Goal: Task Accomplishment & Management: Use online tool/utility

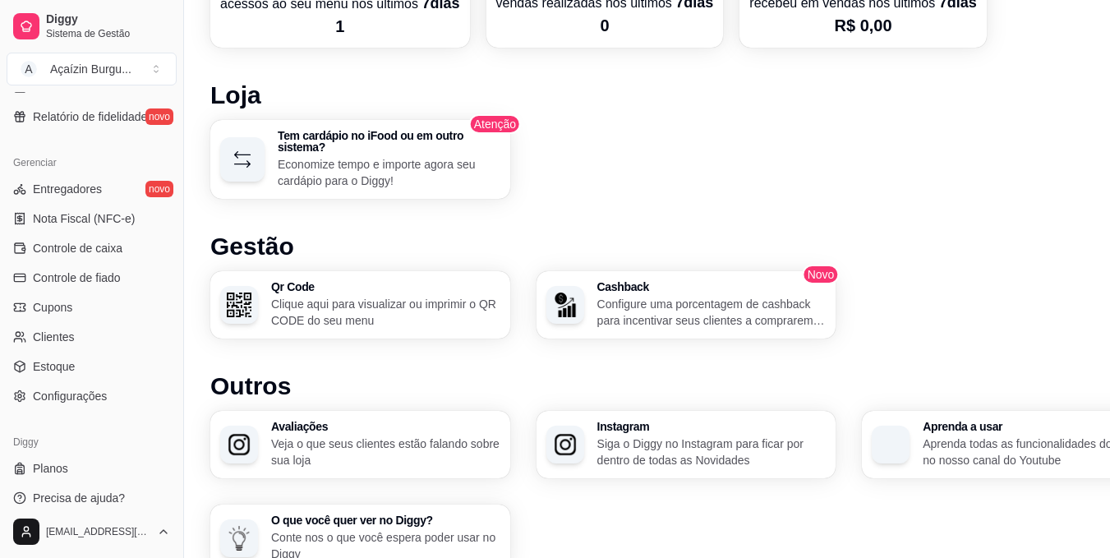
scroll to position [1016, 0]
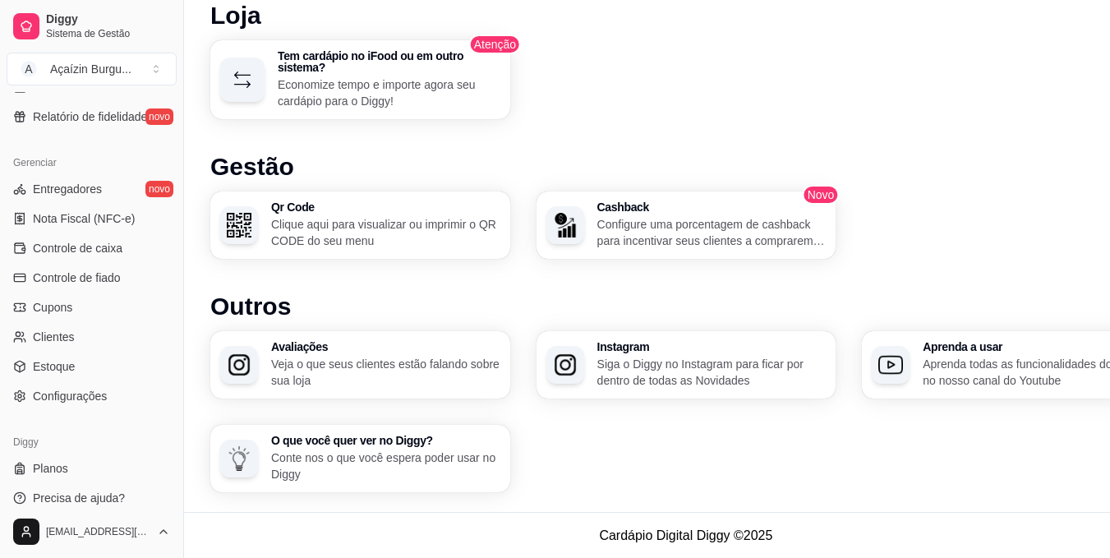
click at [85, 392] on span "Configurações" at bounding box center [70, 396] width 74 height 16
click at [99, 387] on link "Configurações" at bounding box center [92, 396] width 170 height 26
click at [103, 387] on link "Configurações" at bounding box center [92, 396] width 170 height 26
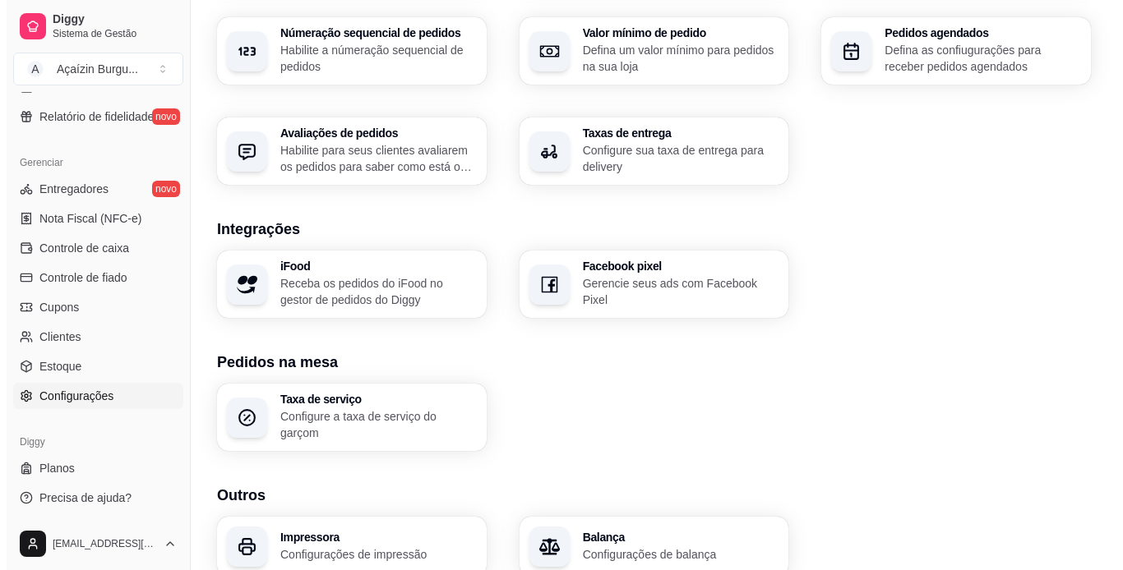
scroll to position [581, 0]
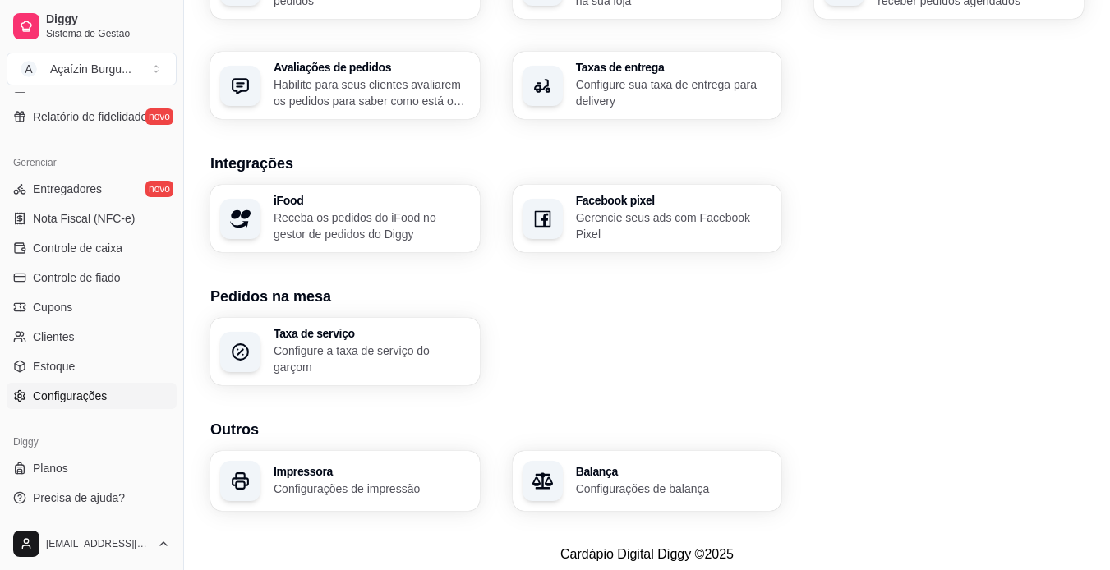
click at [367, 451] on div "Impressora Configurações de impressão" at bounding box center [345, 481] width 270 height 60
click at [406, 483] on p "Configurações de impressão" at bounding box center [372, 489] width 196 height 16
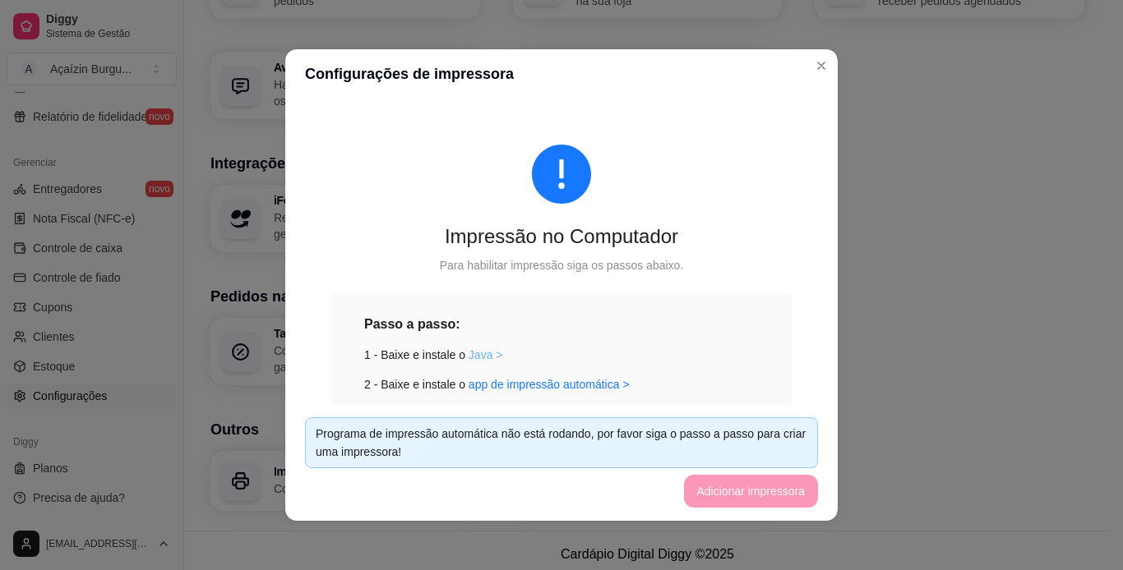
click at [479, 350] on link "Java >" at bounding box center [485, 354] width 35 height 13
click at [533, 381] on link "app de impressão automática >" at bounding box center [548, 384] width 161 height 13
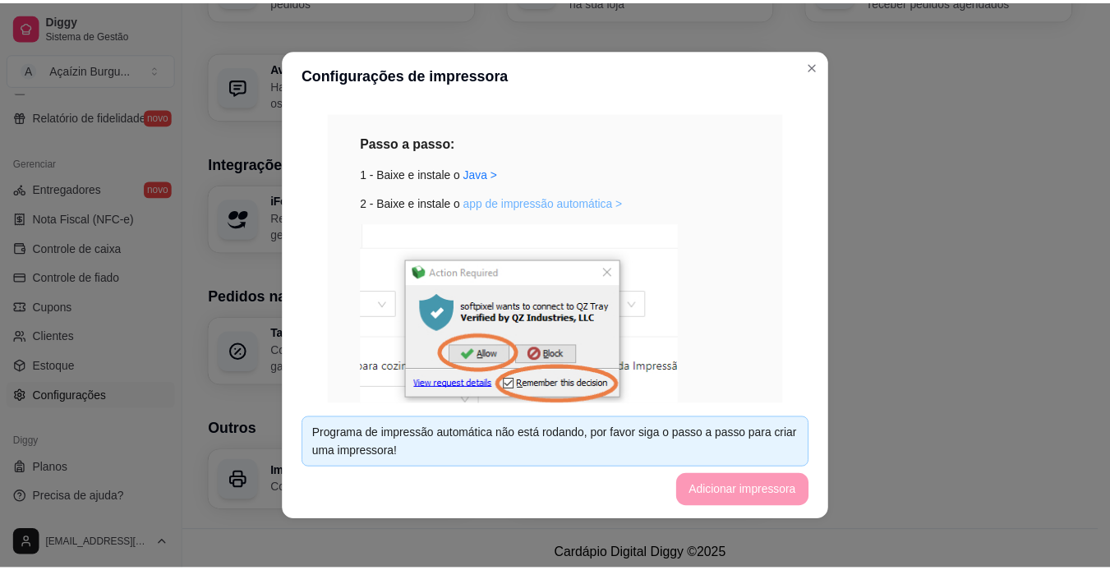
scroll to position [0, 0]
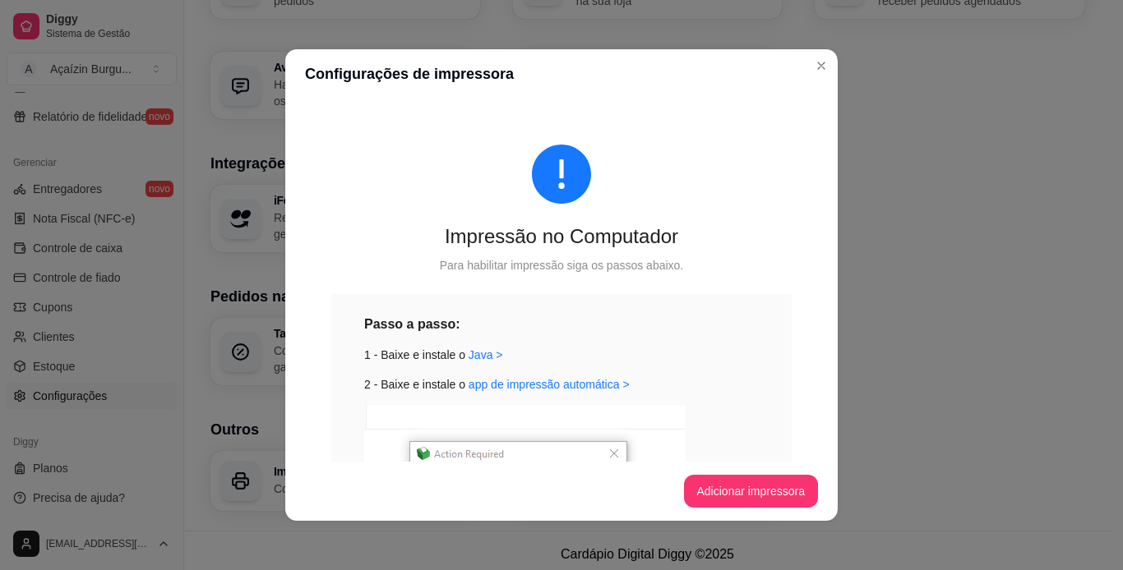
click at [721, 405] on div "3 - Pressione allow e remember this decision" at bounding box center [561, 531] width 394 height 252
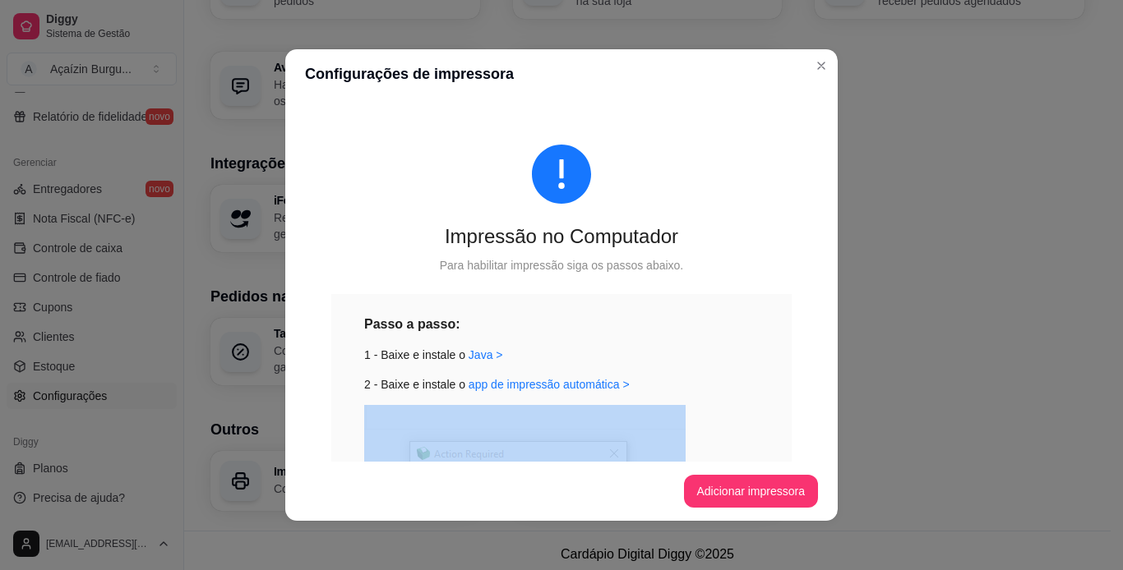
click at [757, 403] on div "Passo a passo: 1 - Baixe e instale o Java > 2 - Baixe e instale o app de impres…" at bounding box center [561, 506] width 460 height 424
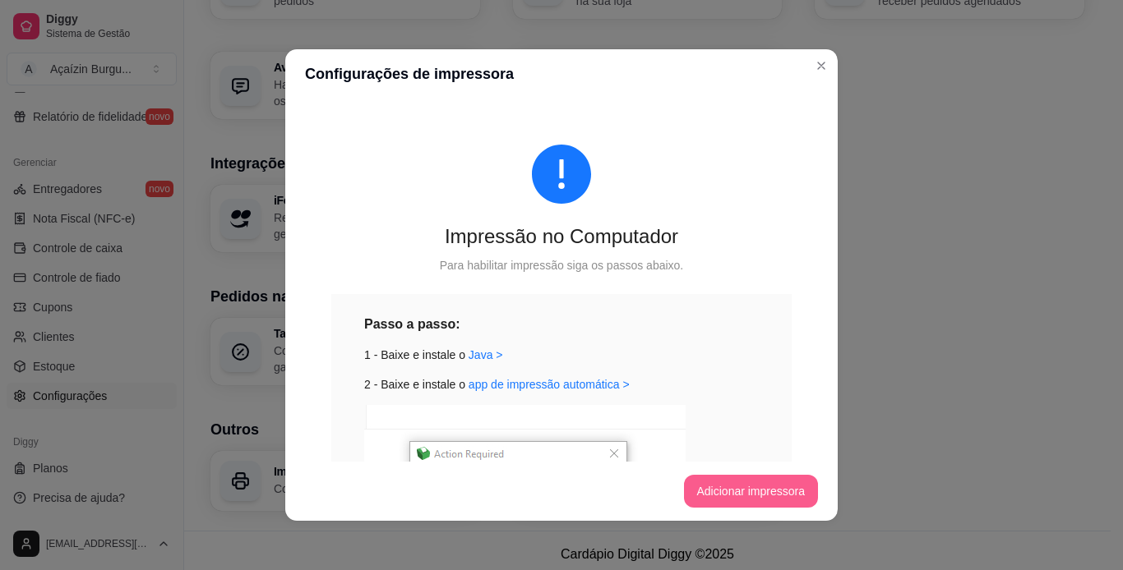
click at [752, 489] on button "Adicionar impressora" at bounding box center [751, 491] width 135 height 33
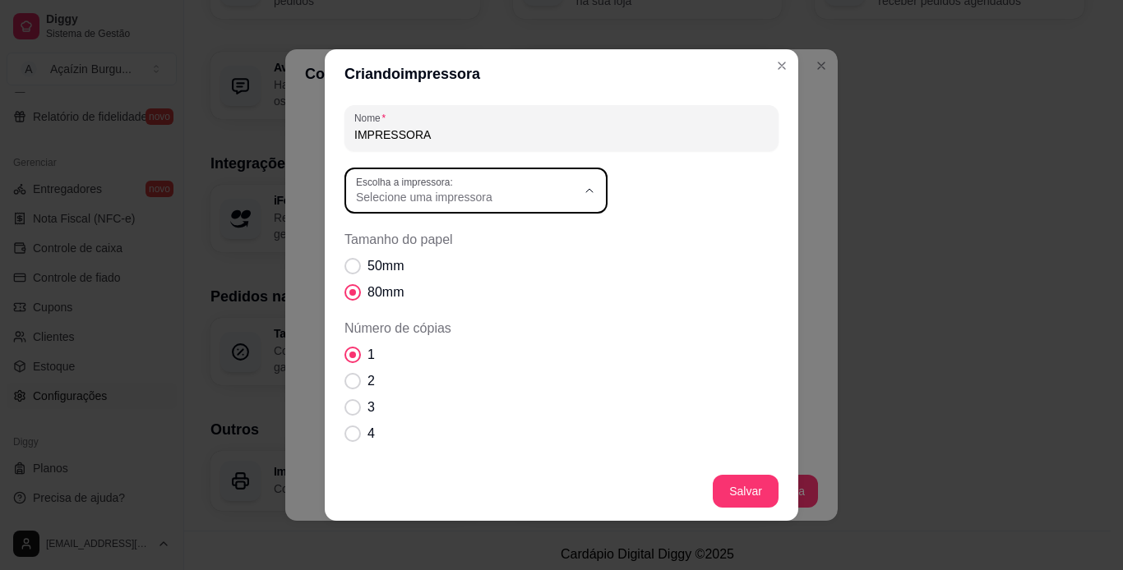
click at [568, 201] on span "Selecione uma impressora" at bounding box center [466, 197] width 220 height 16
click at [406, 295] on span "ELGIN i8" at bounding box center [461, 291] width 211 height 16
type input "ELGIN i8"
select select "ELGIN i8"
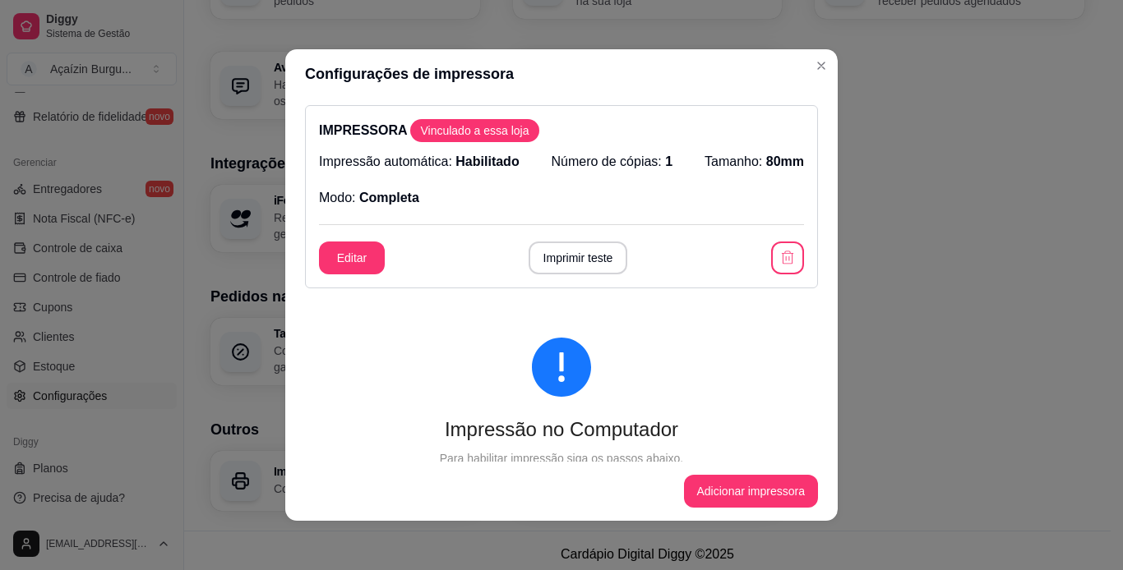
click at [583, 274] on div "IMPRESSORA Vinculado a essa loja Impressão automática: Habilitado Número de cóp…" at bounding box center [561, 196] width 513 height 183
click at [572, 261] on button "Imprimir teste" at bounding box center [577, 258] width 99 height 33
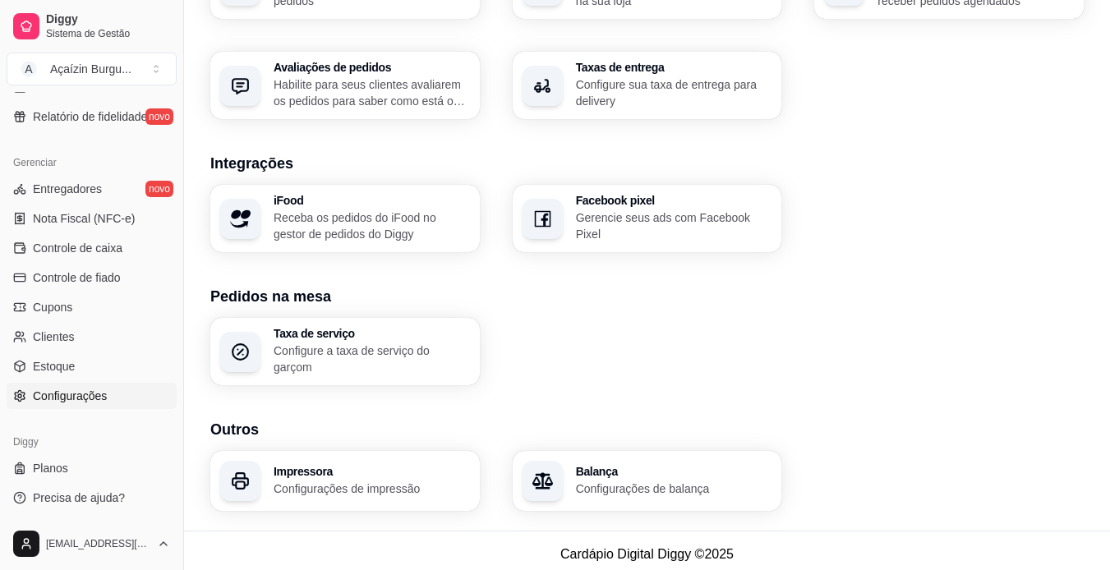
click at [639, 456] on div "Balança Configurações de balança" at bounding box center [648, 481] width 270 height 60
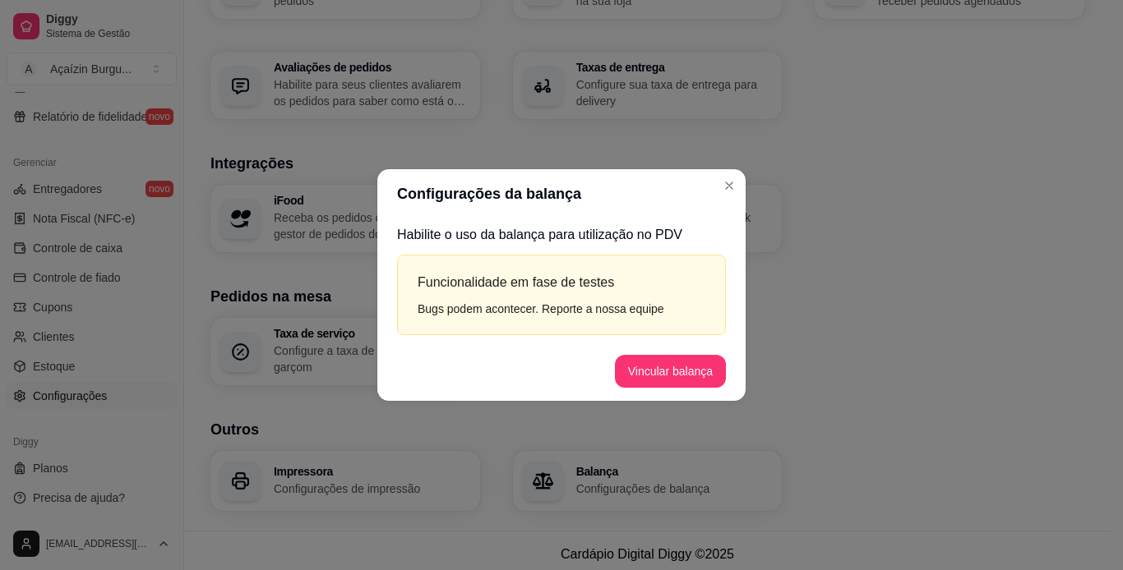
click at [665, 368] on button "Vincular balança" at bounding box center [670, 371] width 111 height 33
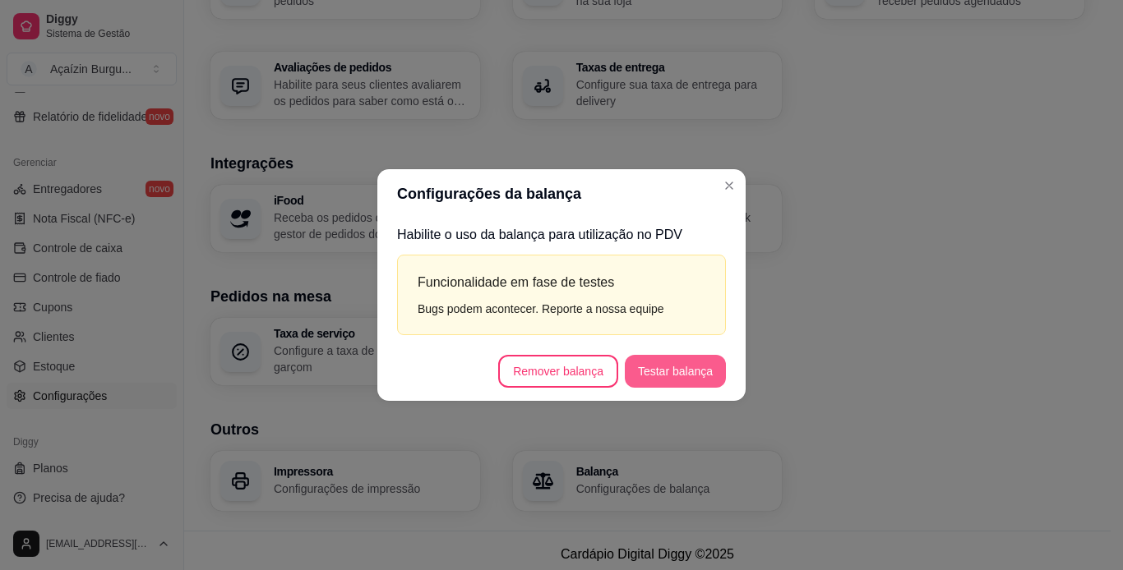
click at [681, 369] on button "Testar balança" at bounding box center [675, 371] width 101 height 33
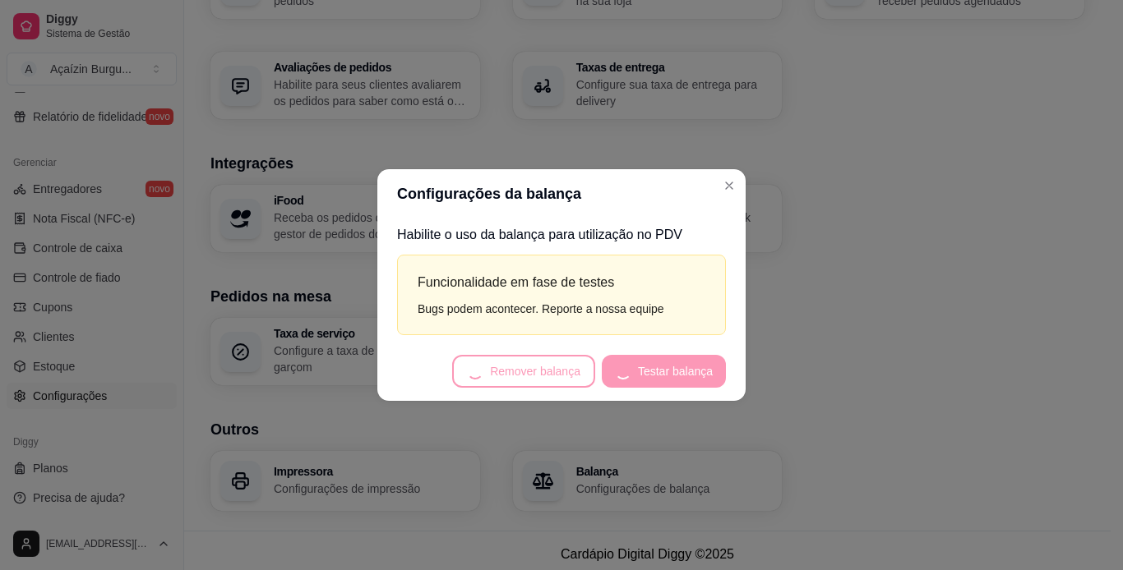
click at [627, 330] on div "Funcionalidade em fase de testes Bugs podem acontecer. Reporte a nossa equipe" at bounding box center [561, 295] width 329 height 80
click at [645, 325] on div "Funcionalidade em fase de testes Bugs podem acontecer. Reporte a nossa equipe" at bounding box center [561, 295] width 329 height 80
click at [675, 365] on footer "Remover balança Testar balança" at bounding box center [561, 371] width 368 height 59
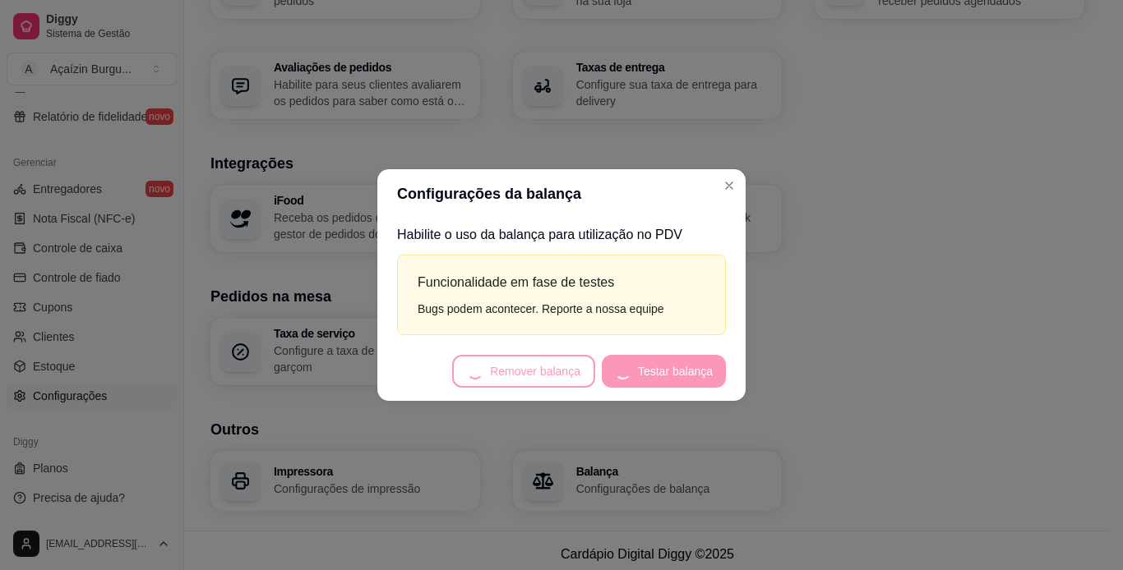
click at [675, 365] on footer "Remover balança Testar balança" at bounding box center [561, 371] width 368 height 59
click at [667, 343] on footer "Remover balança Testar balança" at bounding box center [561, 371] width 368 height 59
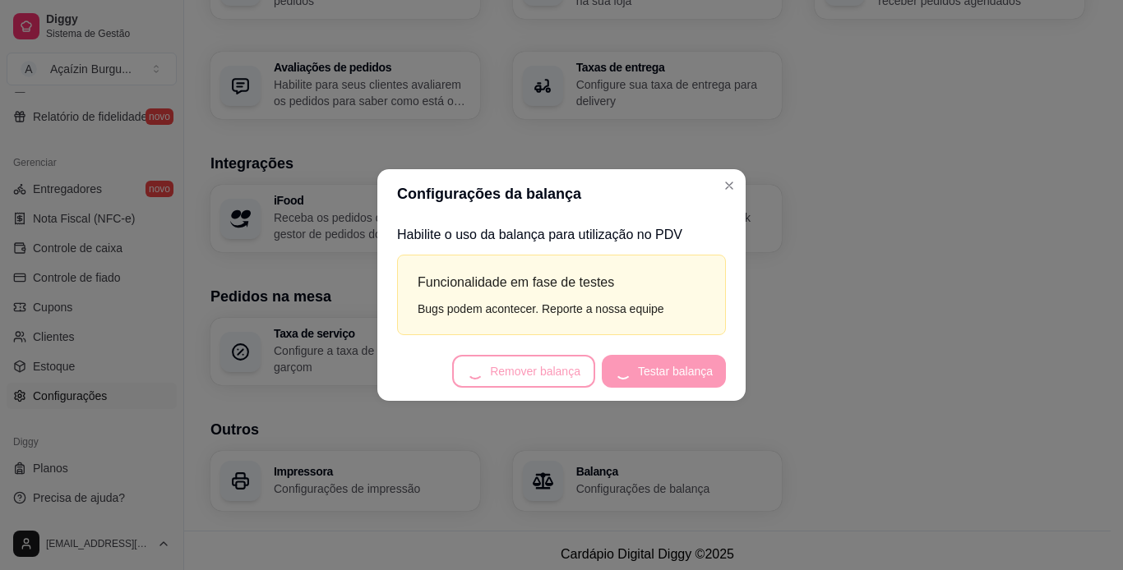
click at [653, 370] on footer "Remover balança Testar balança" at bounding box center [561, 371] width 368 height 59
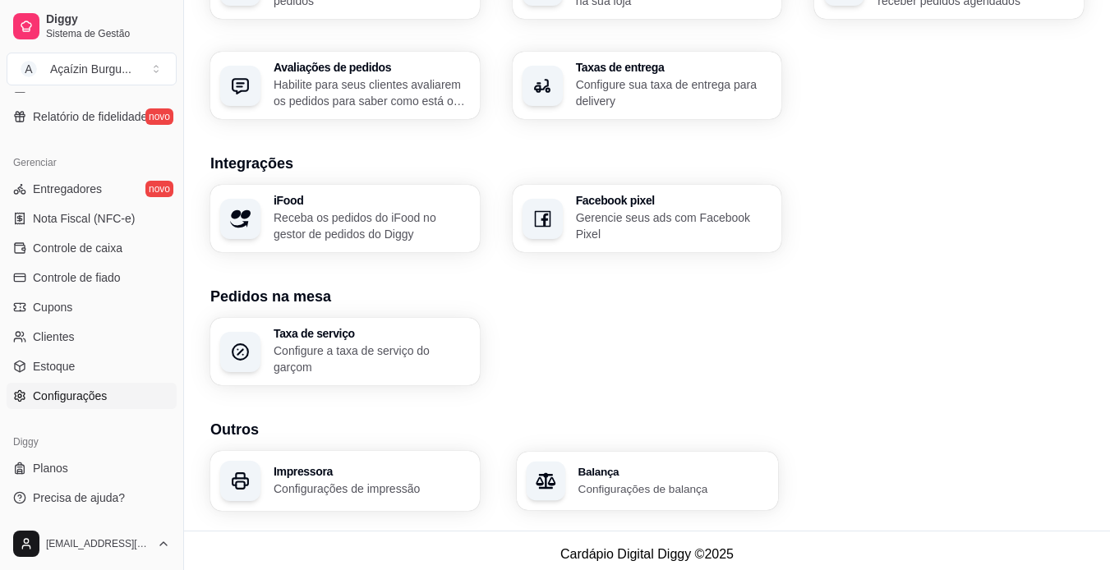
click at [681, 481] on p "Configurações de balança" at bounding box center [673, 489] width 191 height 16
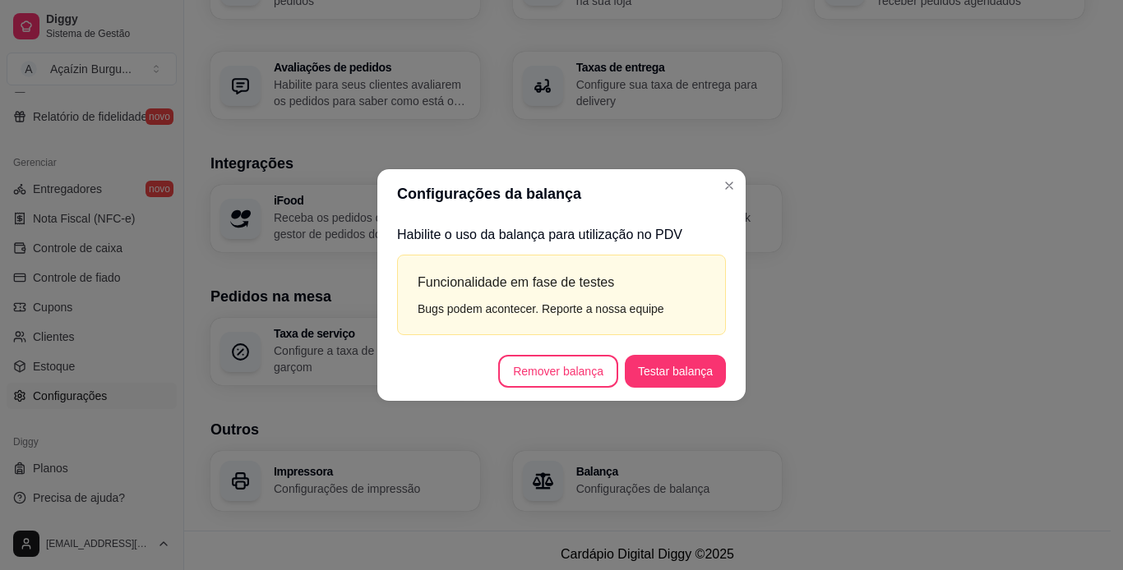
click at [687, 374] on button "Testar balança" at bounding box center [675, 371] width 101 height 33
click at [669, 362] on button "Testar balança" at bounding box center [675, 371] width 98 height 32
click at [706, 378] on button "Testar balança" at bounding box center [675, 371] width 98 height 32
click at [667, 355] on button "Testar balança" at bounding box center [675, 371] width 98 height 32
click at [679, 367] on button "Testar balança" at bounding box center [675, 371] width 98 height 32
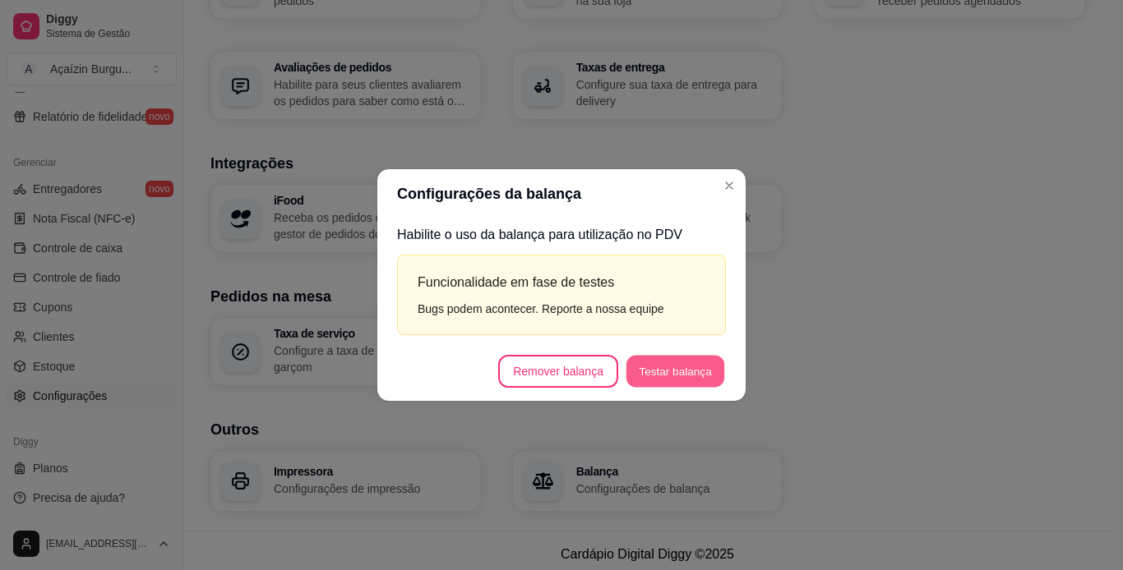
click at [674, 371] on button "Testar balança" at bounding box center [675, 371] width 98 height 32
click at [666, 356] on button "Testar balança" at bounding box center [675, 371] width 98 height 32
click at [673, 373] on button "Testar balança" at bounding box center [675, 371] width 98 height 32
click at [695, 371] on button "Testar balança" at bounding box center [675, 371] width 98 height 32
click at [672, 371] on button "Vincular balança" at bounding box center [670, 371] width 111 height 33
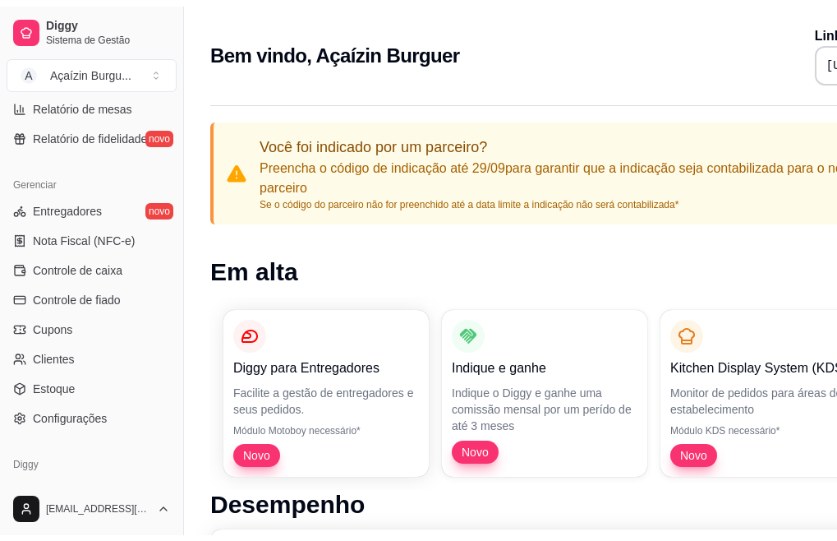
scroll to position [612, 0]
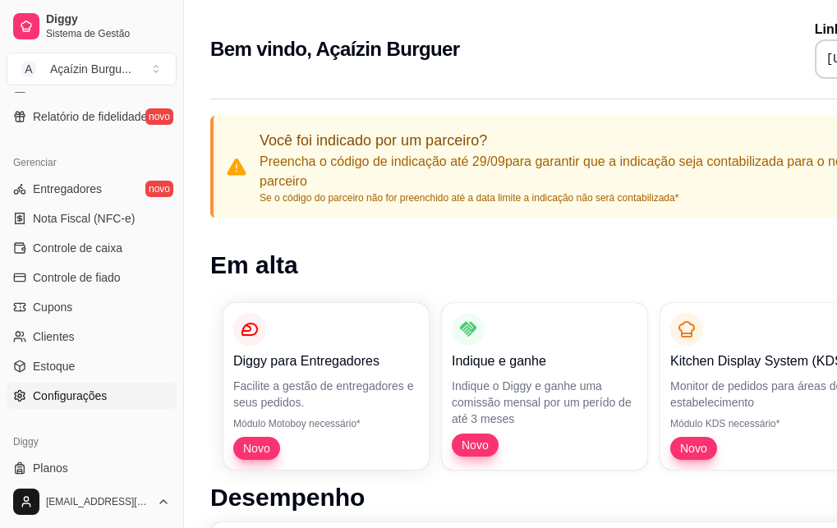
click at [95, 400] on span "Configurações" at bounding box center [70, 396] width 74 height 16
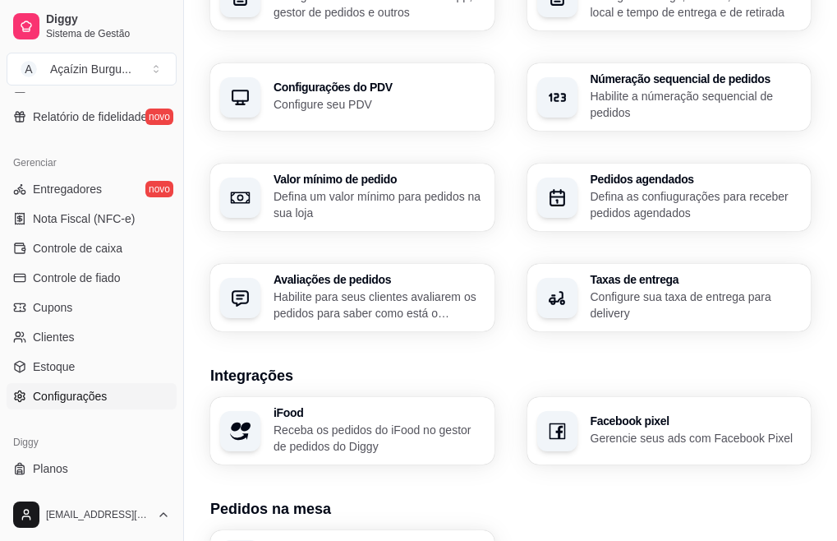
scroll to position [671, 0]
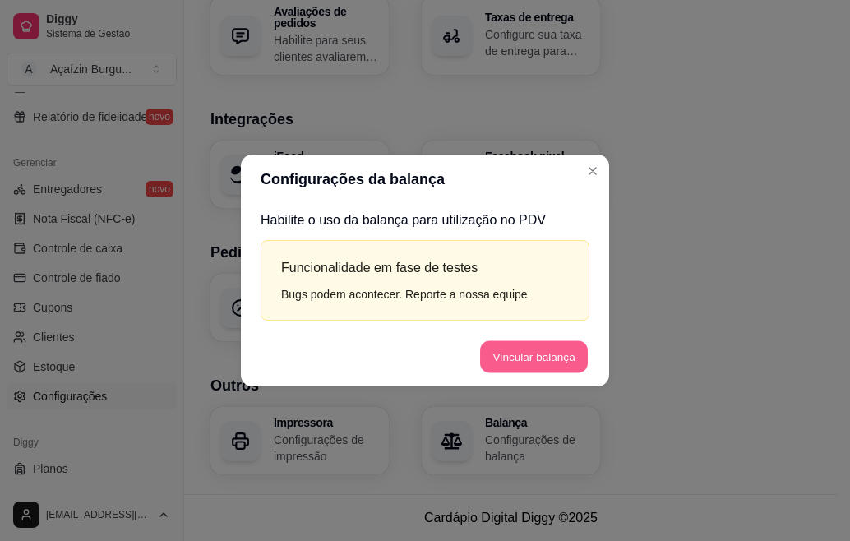
click at [556, 349] on button "Vincular balança" at bounding box center [534, 356] width 108 height 32
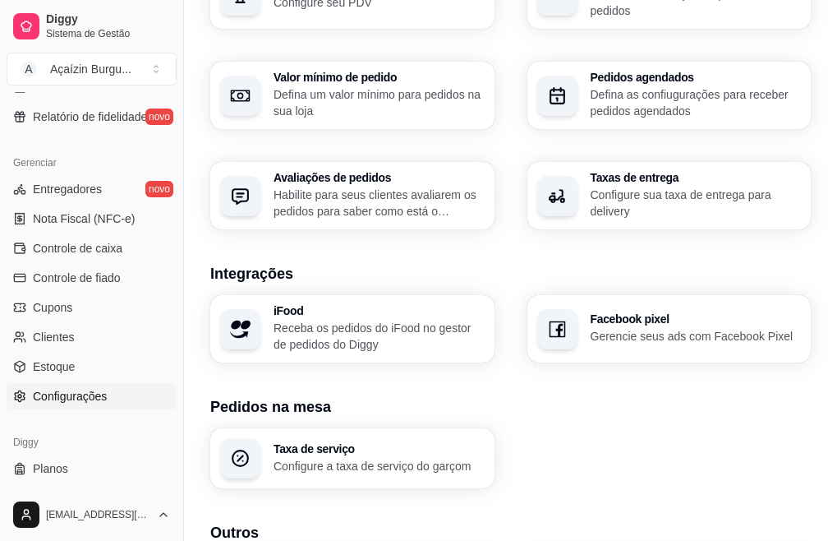
click at [556, 366] on div "Loja Informações da loja Principais informações da sua loja como endereço, nome…" at bounding box center [510, 4] width 601 height 1220
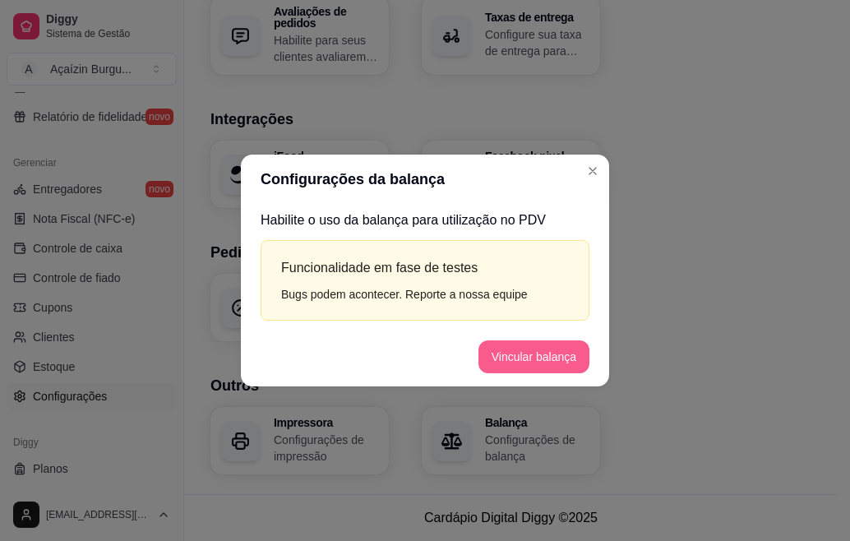
click at [525, 345] on button "Vincular balança" at bounding box center [533, 356] width 111 height 33
click at [544, 357] on button "Testar balança" at bounding box center [539, 356] width 98 height 32
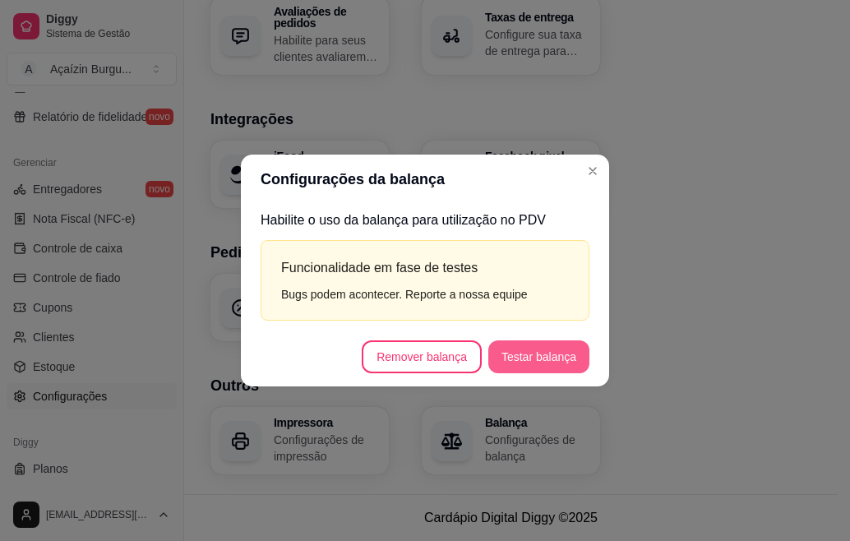
click at [545, 346] on button "Testar balança" at bounding box center [538, 356] width 101 height 33
click at [540, 352] on button "Testar balança" at bounding box center [538, 356] width 101 height 33
click at [528, 334] on footer "Vincular balança" at bounding box center [425, 356] width 368 height 59
click at [536, 360] on button "Vincular balança" at bounding box center [534, 356] width 108 height 32
click at [540, 359] on button "Testar balança" at bounding box center [538, 356] width 101 height 33
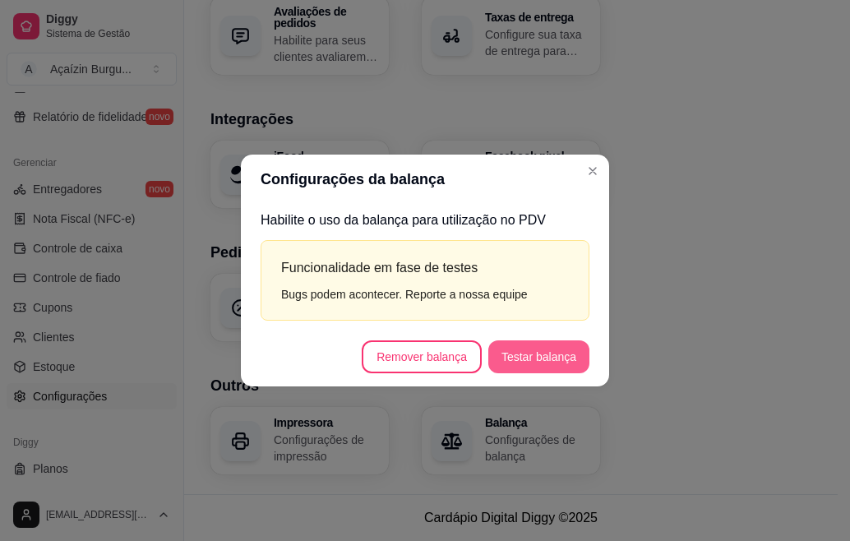
click at [563, 363] on button "Testar balança" at bounding box center [538, 356] width 101 height 33
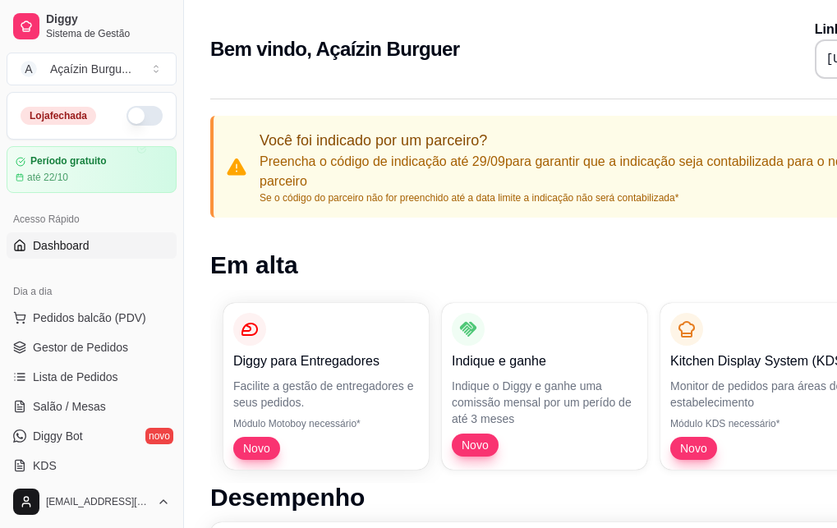
click at [459, 265] on h1 "Em alta" at bounding box center [602, 266] width 785 height 30
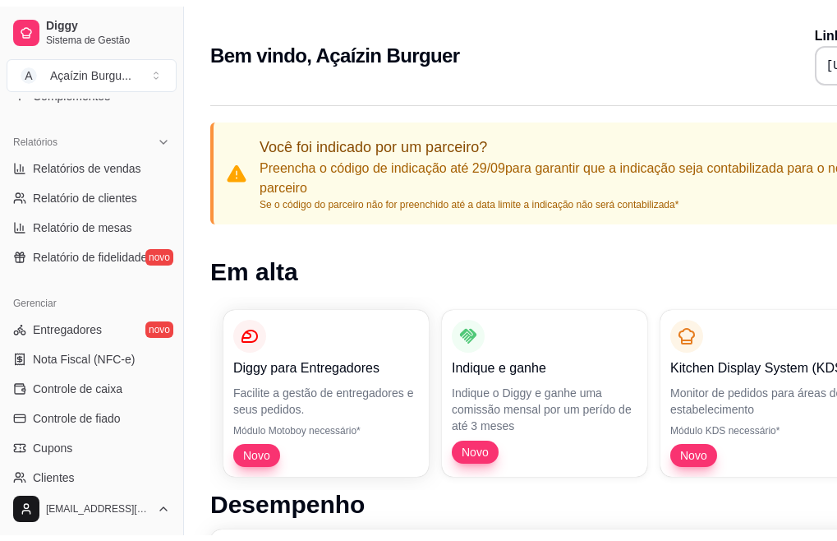
scroll to position [642, 0]
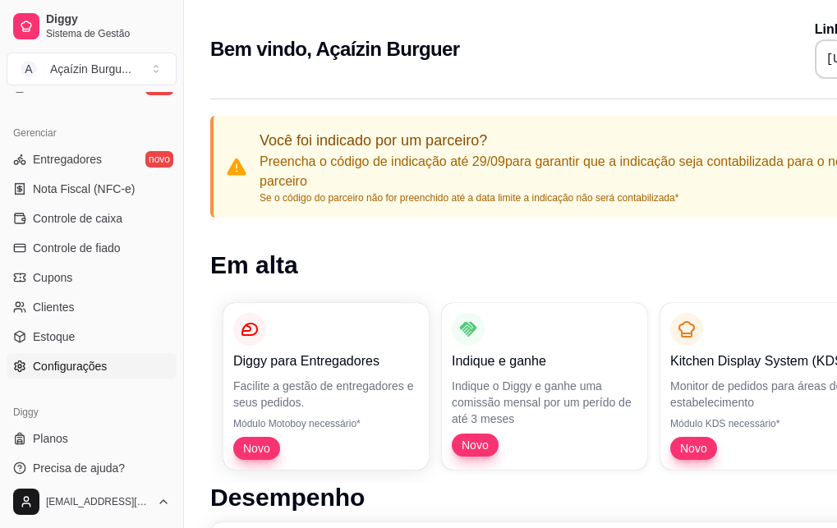
click at [81, 363] on span "Configurações" at bounding box center [70, 366] width 74 height 16
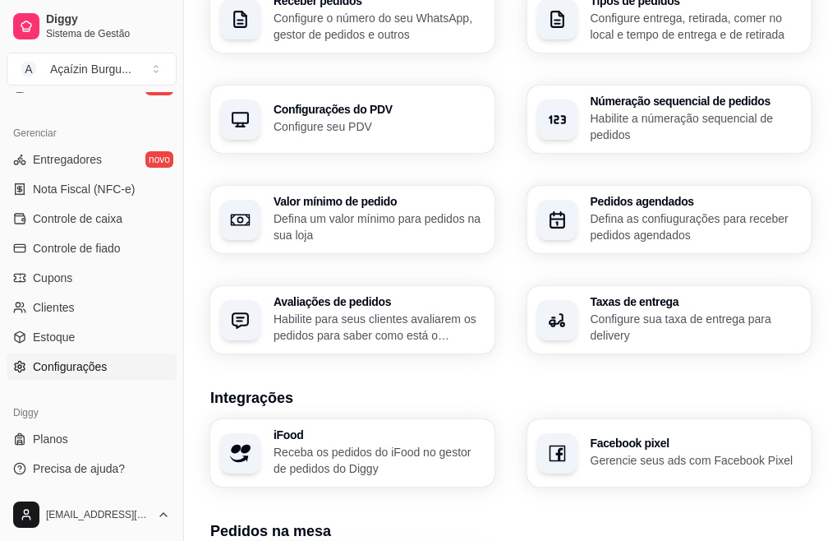
scroll to position [671, 0]
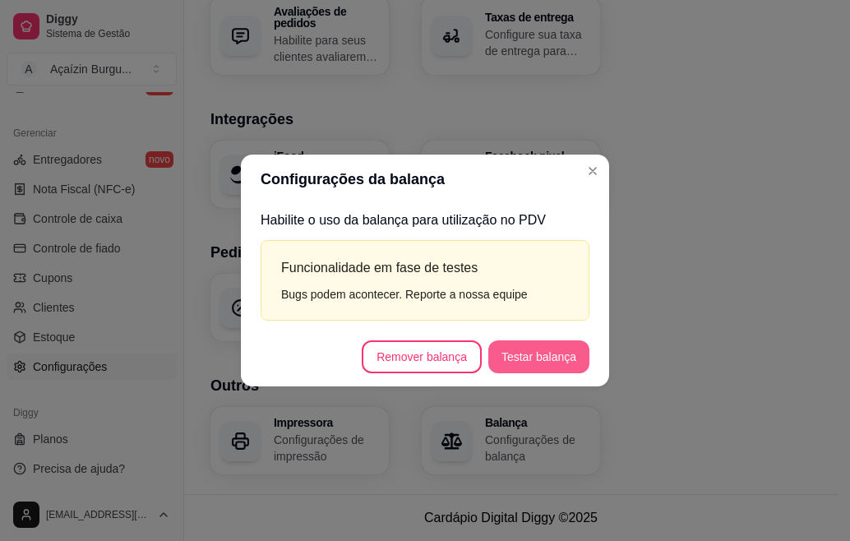
click at [563, 350] on button "Testar balança" at bounding box center [538, 356] width 101 height 33
click at [524, 350] on button "Testar balança" at bounding box center [539, 356] width 98 height 32
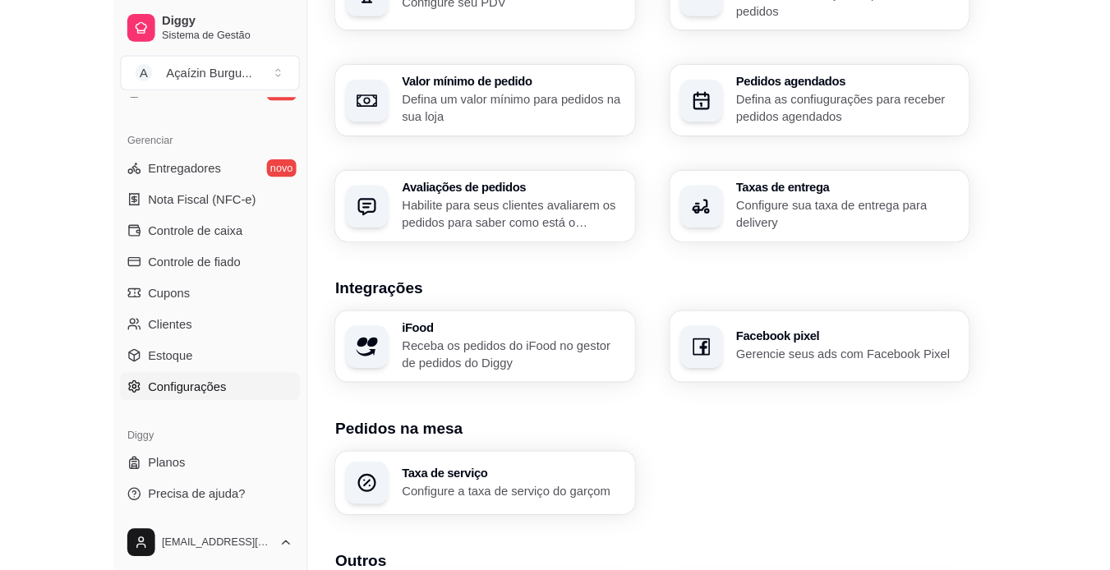
scroll to position [612, 0]
